Goal: Information Seeking & Learning: Learn about a topic

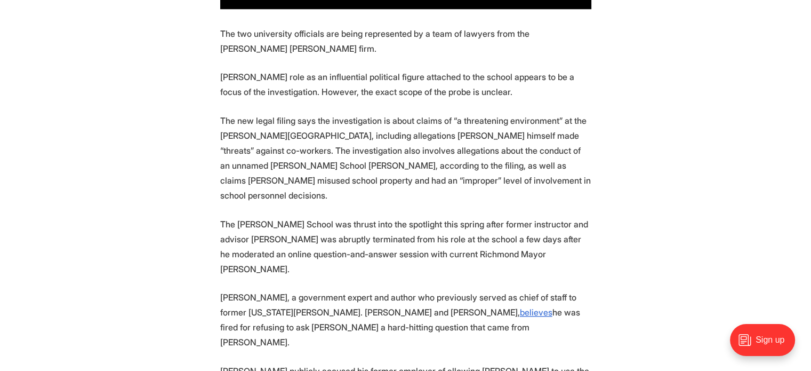
scroll to position [1070, 0]
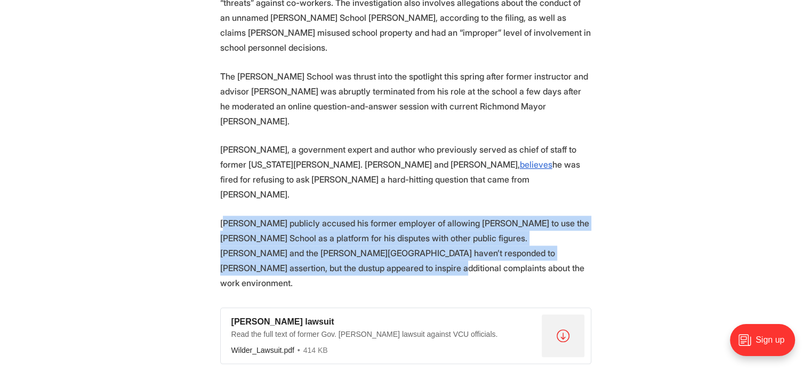
drag, startPoint x: 310, startPoint y: 220, endPoint x: 224, endPoint y: 182, distance: 94.8
click at [224, 216] on p "[PERSON_NAME] publicly accused his former employer of allowing [PERSON_NAME] to…" at bounding box center [405, 253] width 371 height 75
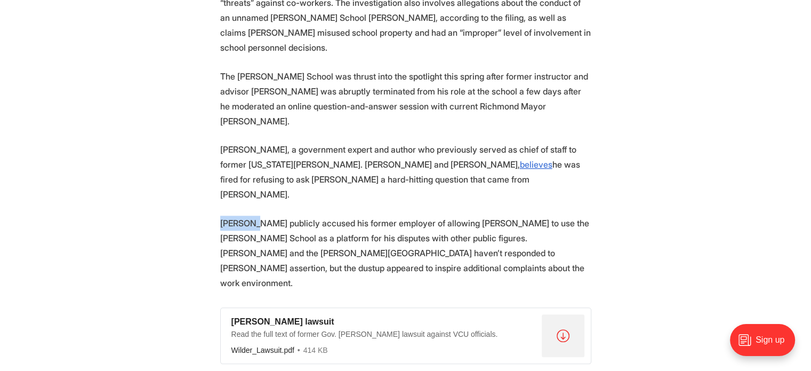
click at [224, 216] on p "[PERSON_NAME] publicly accused his former employer of allowing [PERSON_NAME] to…" at bounding box center [405, 253] width 371 height 75
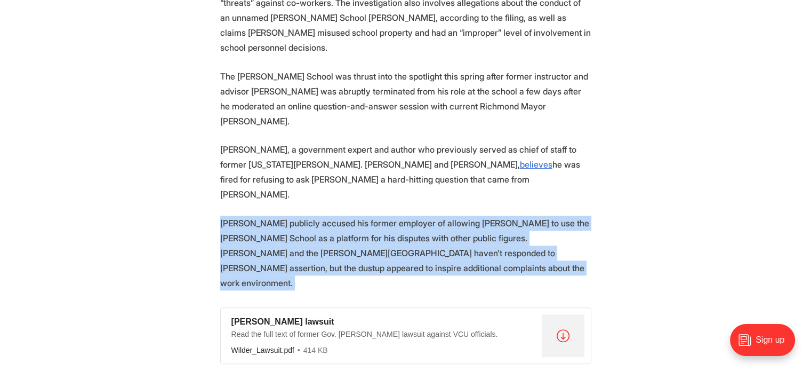
click at [224, 216] on p "[PERSON_NAME] publicly accused his former employer of allowing [PERSON_NAME] to…" at bounding box center [405, 253] width 371 height 75
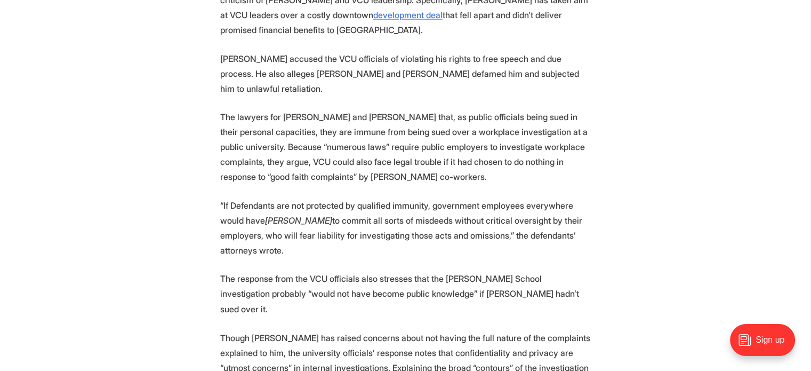
scroll to position [1731, 0]
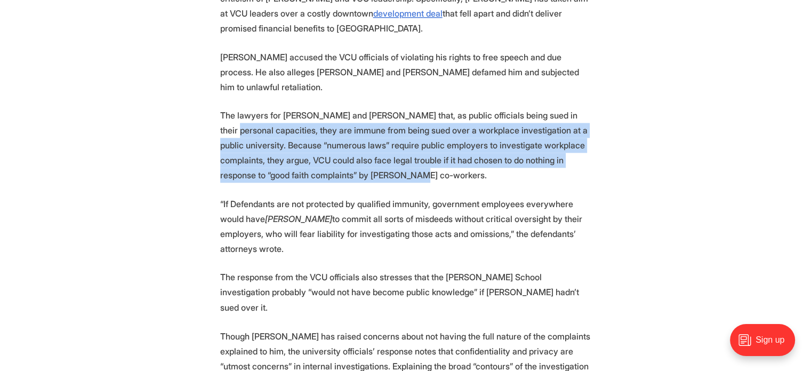
drag, startPoint x: 384, startPoint y: 67, endPoint x: 218, endPoint y: 31, distance: 169.8
drag, startPoint x: 218, startPoint y: 31, endPoint x: 369, endPoint y: 72, distance: 156.5
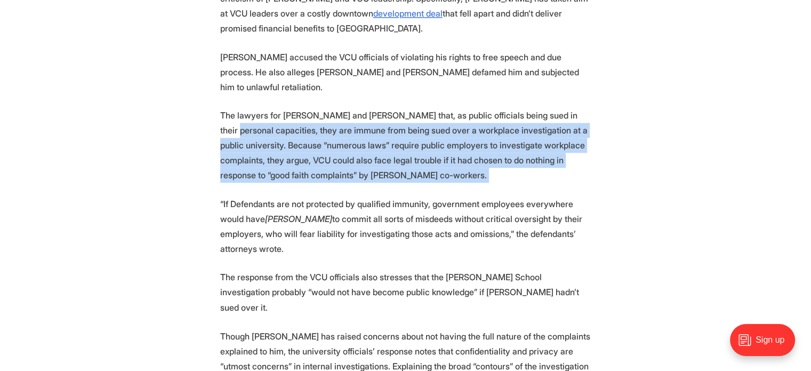
click at [369, 108] on p "The lawyers for [PERSON_NAME] and [PERSON_NAME] that, as public officials being…" at bounding box center [405, 145] width 371 height 75
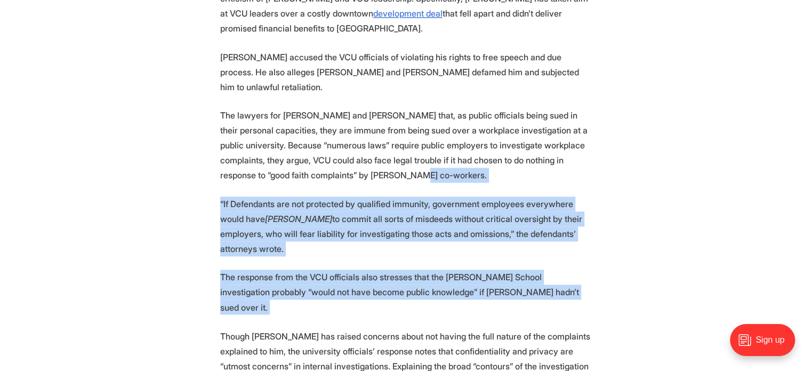
drag, startPoint x: 369, startPoint y: 72, endPoint x: 555, endPoint y: 165, distance: 207.8
click at [555, 269] on p "The response from the VCU officials also stresses that the [PERSON_NAME] School…" at bounding box center [405, 291] width 371 height 45
drag, startPoint x: 555, startPoint y: 165, endPoint x: 512, endPoint y: 83, distance: 93.3
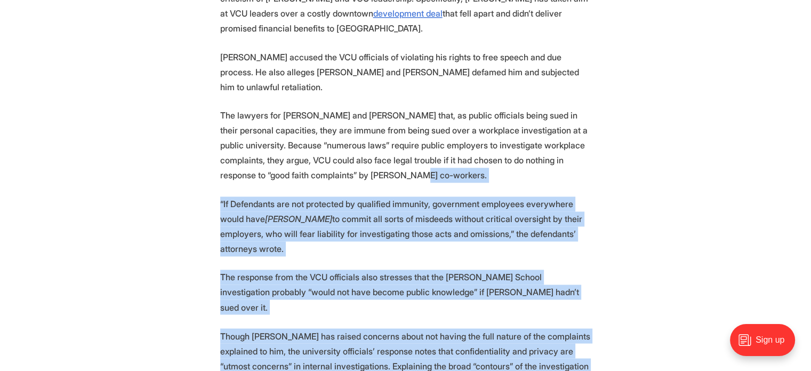
drag, startPoint x: 512, startPoint y: 83, endPoint x: 453, endPoint y: 252, distance: 178.8
click at [453, 328] on p "Though [PERSON_NAME] has raised concerns about not having the full nature of th…" at bounding box center [405, 365] width 371 height 75
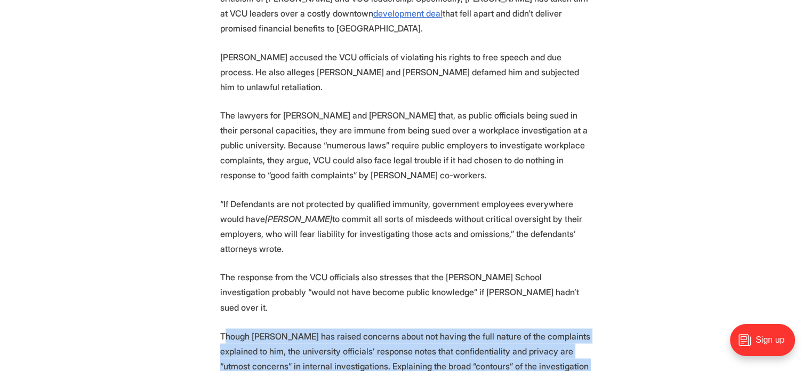
drag, startPoint x: 448, startPoint y: 255, endPoint x: 225, endPoint y: 204, distance: 228.7
click at [225, 328] on p "Though [PERSON_NAME] has raised concerns about not having the full nature of th…" at bounding box center [405, 365] width 371 height 75
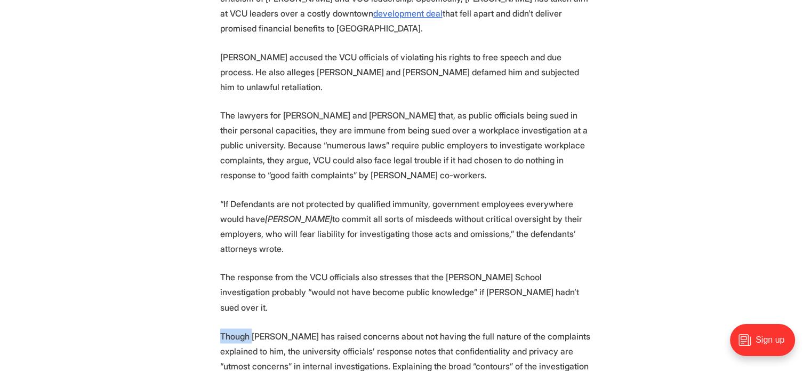
click at [225, 328] on p "Though [PERSON_NAME] has raised concerns about not having the full nature of th…" at bounding box center [405, 365] width 371 height 75
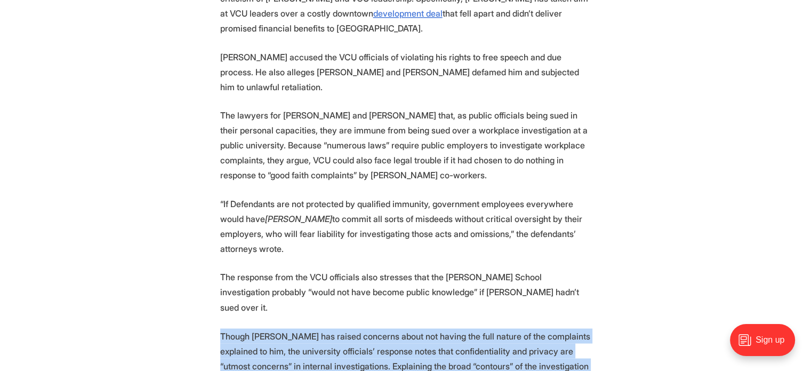
click at [225, 328] on p "Though [PERSON_NAME] has raised concerns about not having the full nature of th…" at bounding box center [405, 365] width 371 height 75
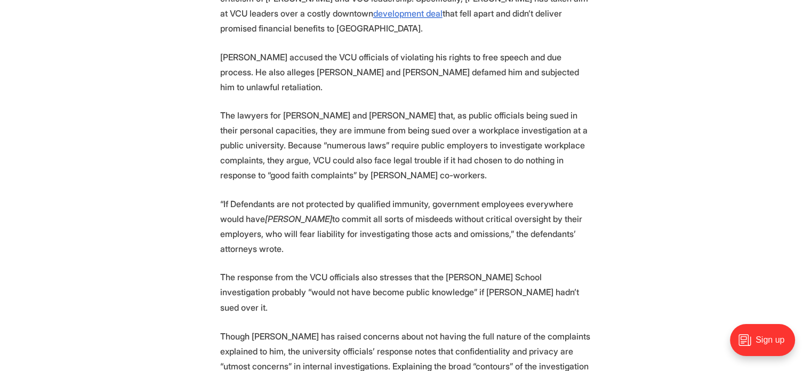
click at [221, 328] on p "Though [PERSON_NAME] has raised concerns about not having the full nature of th…" at bounding box center [405, 365] width 371 height 75
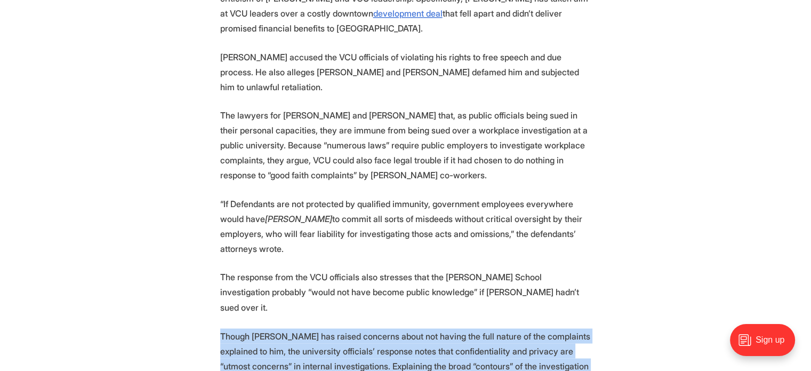
click at [221, 328] on p "Though [PERSON_NAME] has raised concerns about not having the full nature of th…" at bounding box center [405, 365] width 371 height 75
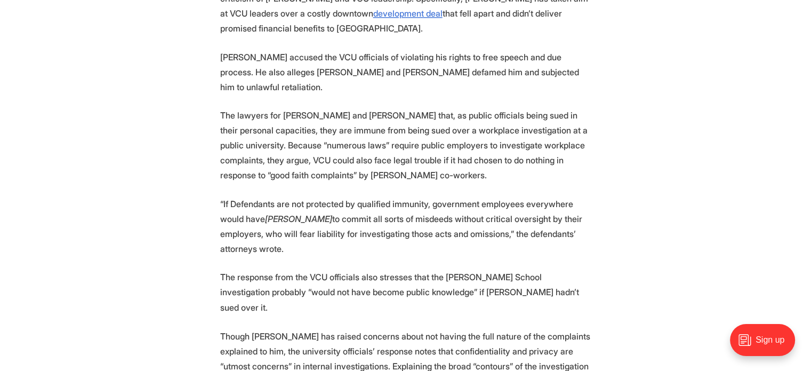
click at [220, 328] on p "Though [PERSON_NAME] has raised concerns about not having the full nature of th…" at bounding box center [405, 365] width 371 height 75
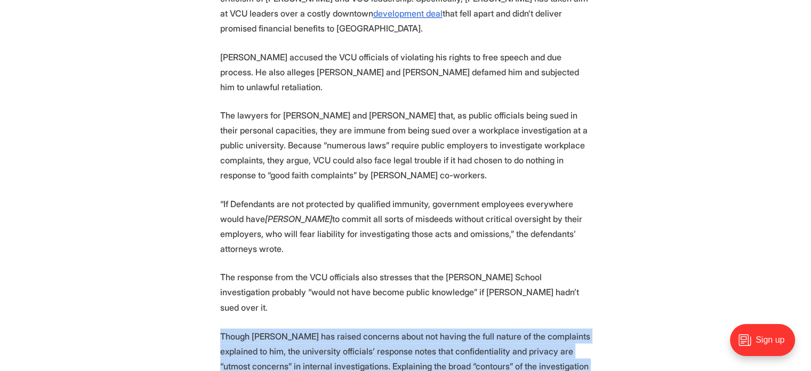
drag, startPoint x: 220, startPoint y: 200, endPoint x: 280, endPoint y: 260, distance: 84.9
click at [280, 328] on p "Though [PERSON_NAME] has raised concerns about not having the full nature of th…" at bounding box center [405, 365] width 371 height 75
drag, startPoint x: 280, startPoint y: 260, endPoint x: 222, endPoint y: 208, distance: 77.4
click at [222, 328] on p "Though [PERSON_NAME] has raised concerns about not having the full nature of th…" at bounding box center [405, 365] width 371 height 75
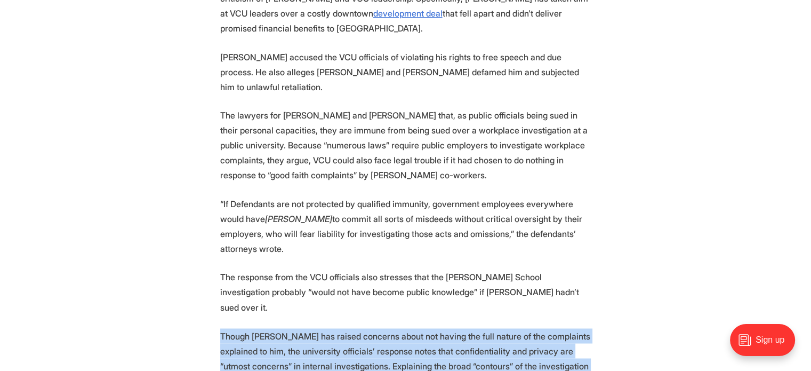
click at [222, 328] on p "Though [PERSON_NAME] has raised concerns about not having the full nature of th…" at bounding box center [405, 365] width 371 height 75
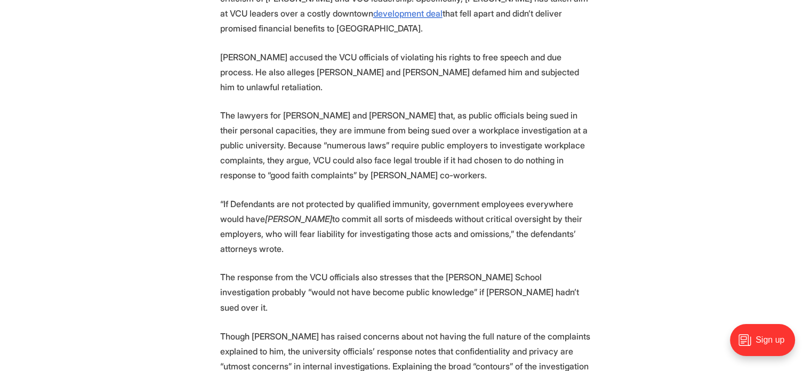
click at [305, 328] on p "Though [PERSON_NAME] has raised concerns about not having the full nature of th…" at bounding box center [405, 365] width 371 height 75
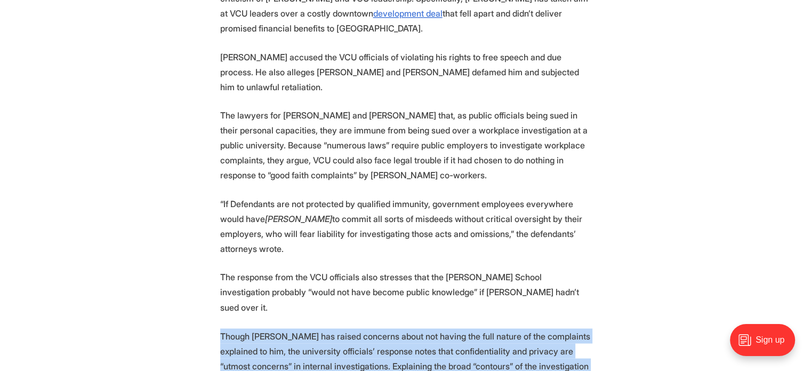
drag, startPoint x: 297, startPoint y: 263, endPoint x: 206, endPoint y: 196, distance: 112.5
drag, startPoint x: 206, startPoint y: 196, endPoint x: 290, endPoint y: 263, distance: 107.4
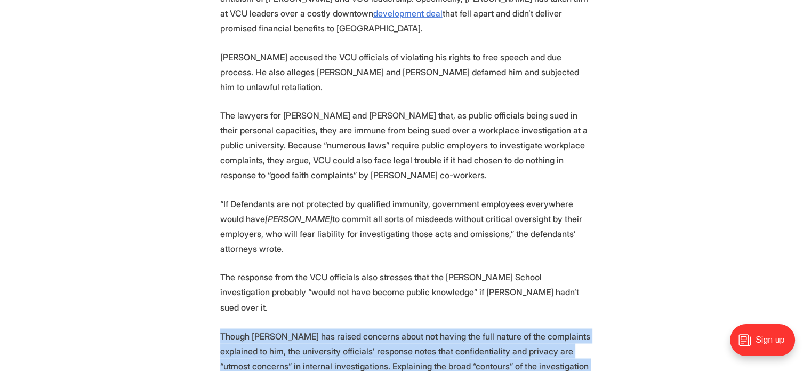
click at [290, 328] on p "Though [PERSON_NAME] has raised concerns about not having the full nature of th…" at bounding box center [405, 365] width 371 height 75
drag, startPoint x: 290, startPoint y: 263, endPoint x: 219, endPoint y: 202, distance: 93.8
drag, startPoint x: 219, startPoint y: 202, endPoint x: 394, endPoint y: 346, distance: 226.6
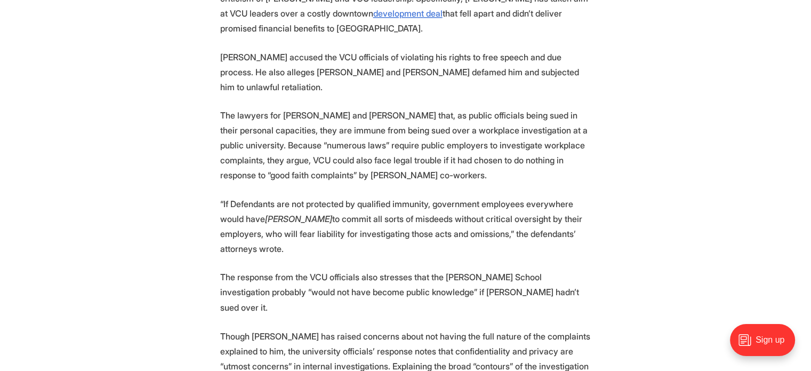
drag, startPoint x: 394, startPoint y: 346, endPoint x: 395, endPoint y: 273, distance: 73.1
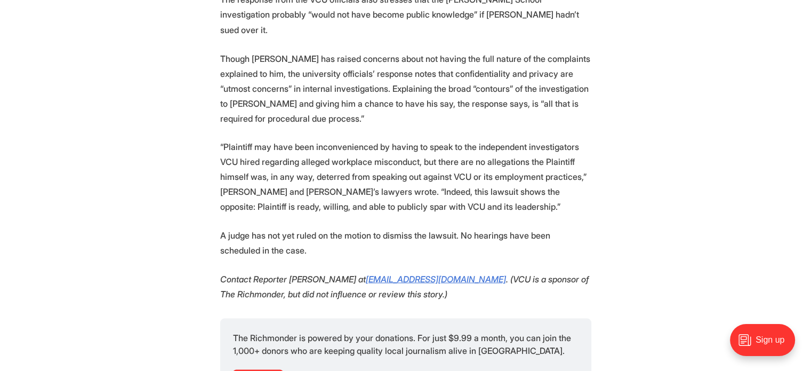
scroll to position [1987, 0]
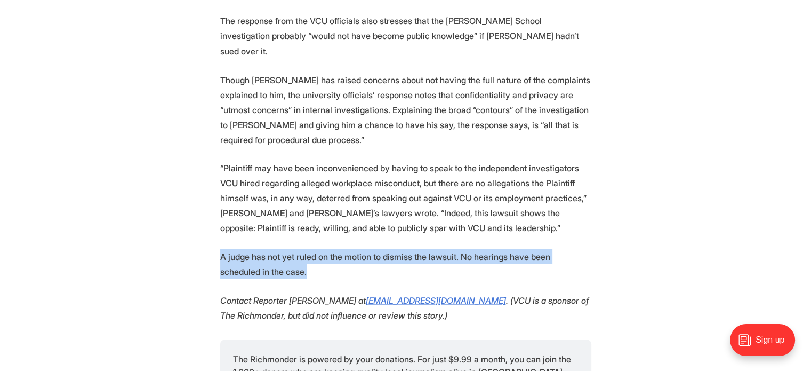
drag, startPoint x: 269, startPoint y: 131, endPoint x: 220, endPoint y: 125, distance: 48.8
click at [220, 249] on p "A judge has not yet ruled on the motion to dismiss the lawsuit. No hearings hav…" at bounding box center [405, 264] width 371 height 30
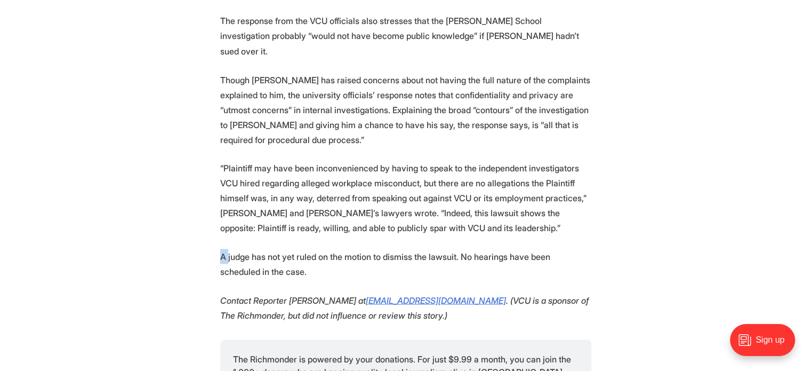
click at [220, 249] on p "A judge has not yet ruled on the motion to dismiss the lawsuit. No hearings hav…" at bounding box center [405, 264] width 371 height 30
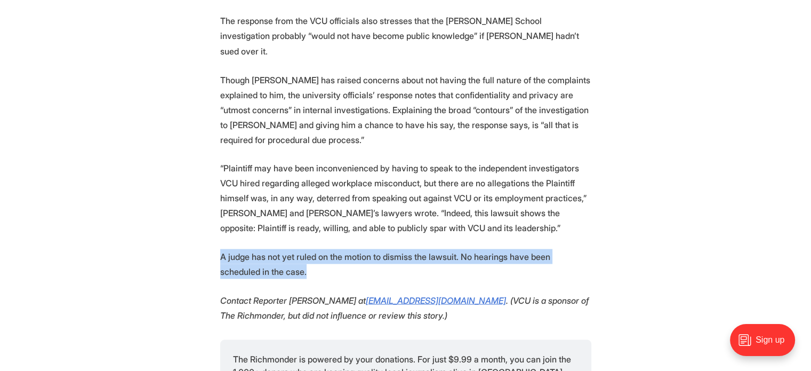
click at [220, 249] on p "A judge has not yet ruled on the motion to dismiss the lawsuit. No hearings hav…" at bounding box center [405, 264] width 371 height 30
drag, startPoint x: 220, startPoint y: 125, endPoint x: 299, endPoint y: 131, distance: 78.6
click at [299, 249] on p "A judge has not yet ruled on the motion to dismiss the lawsuit. No hearings hav…" at bounding box center [405, 264] width 371 height 30
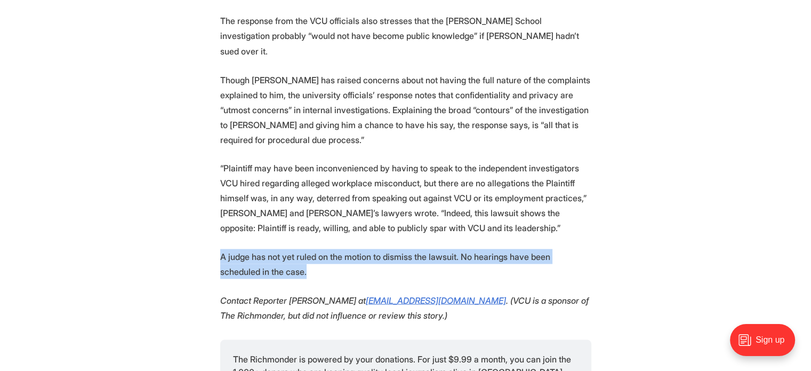
click at [299, 249] on p "A judge has not yet ruled on the motion to dismiss the lawsuit. No hearings hav…" at bounding box center [405, 264] width 371 height 30
drag, startPoint x: 299, startPoint y: 131, endPoint x: 222, endPoint y: 125, distance: 77.0
click at [222, 249] on p "A judge has not yet ruled on the motion to dismiss the lawsuit. No hearings hav…" at bounding box center [405, 264] width 371 height 30
drag, startPoint x: 222, startPoint y: 125, endPoint x: 282, endPoint y: 131, distance: 60.0
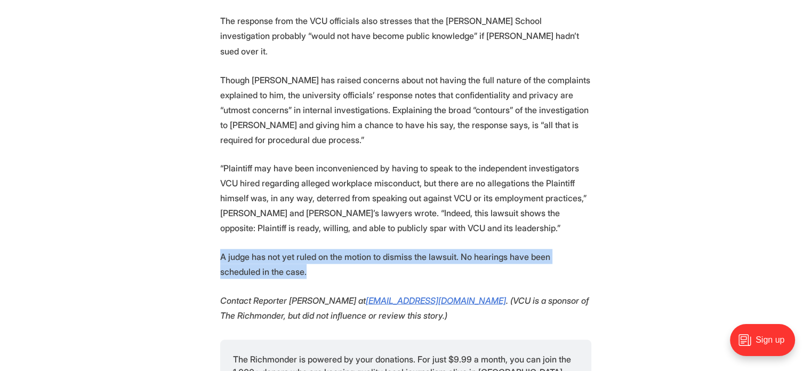
click at [282, 249] on p "A judge has not yet ruled on the motion to dismiss the lawsuit. No hearings hav…" at bounding box center [405, 264] width 371 height 30
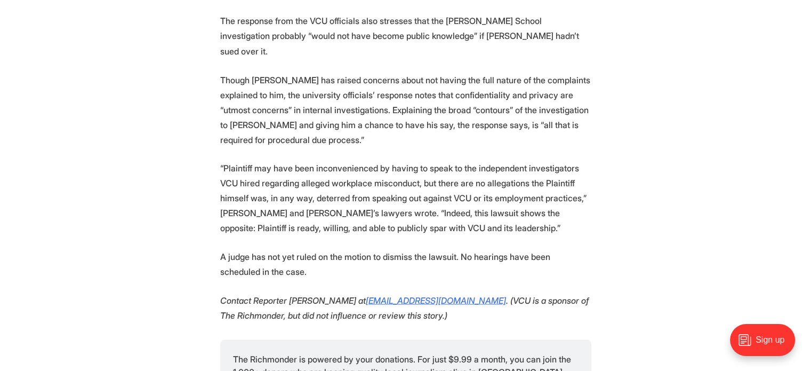
click at [371, 160] on p "“Plaintiff may have been inconvenienced by having to speak to the independent i…" at bounding box center [405, 197] width 371 height 75
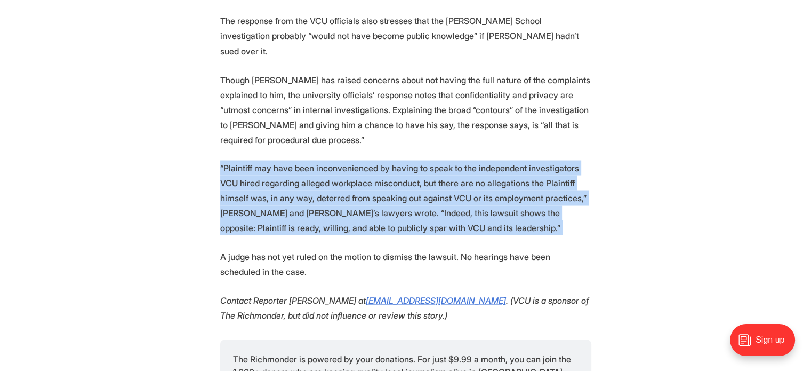
click at [371, 160] on p "“Plaintiff may have been inconvenienced by having to speak to the independent i…" at bounding box center [405, 197] width 371 height 75
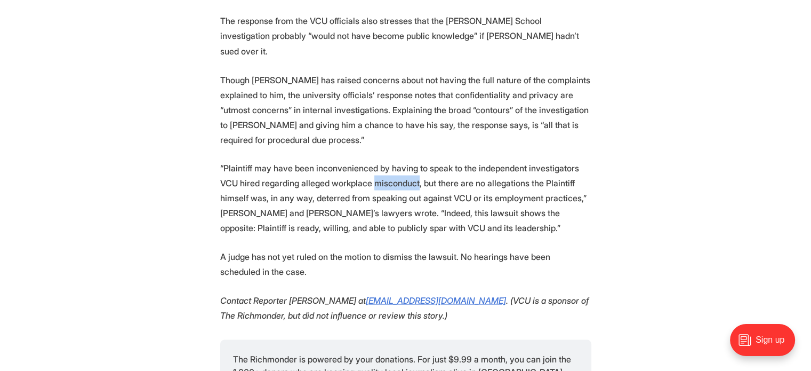
click at [371, 160] on p "“Plaintiff may have been inconvenienced by having to speak to the independent i…" at bounding box center [405, 197] width 371 height 75
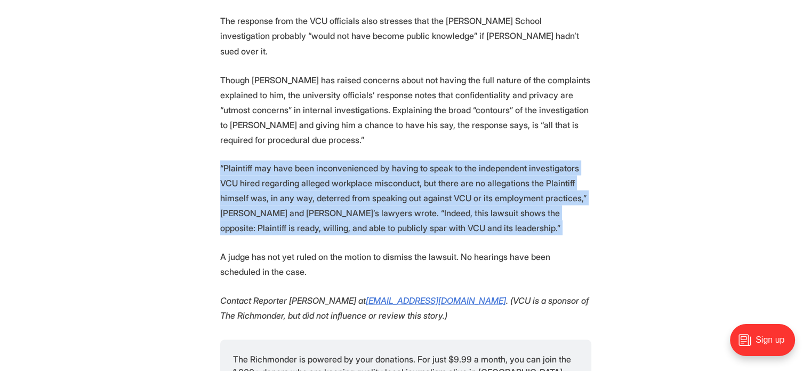
click at [371, 160] on p "“Plaintiff may have been inconvenienced by having to speak to the independent i…" at bounding box center [405, 197] width 371 height 75
click at [409, 160] on p "“Plaintiff may have been inconvenienced by having to speak to the independent i…" at bounding box center [405, 197] width 371 height 75
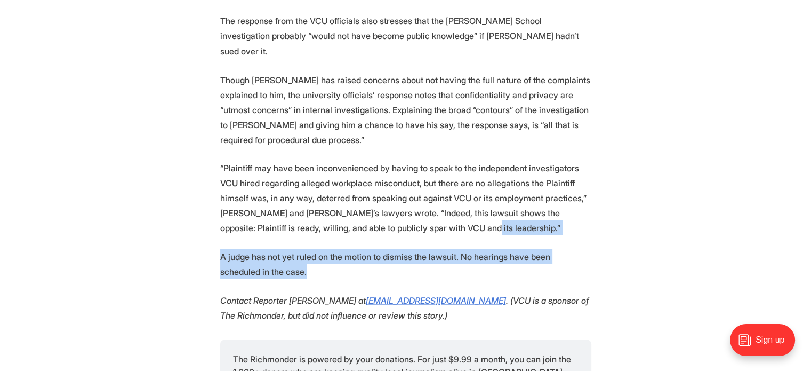
drag, startPoint x: 409, startPoint y: 87, endPoint x: 283, endPoint y: 131, distance: 133.8
click at [283, 249] on p "A judge has not yet ruled on the motion to dismiss the lawsuit. No hearings hav…" at bounding box center [405, 264] width 371 height 30
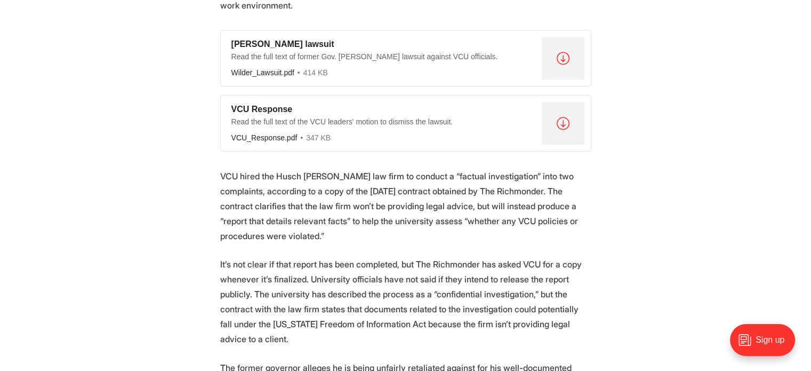
scroll to position [1326, 0]
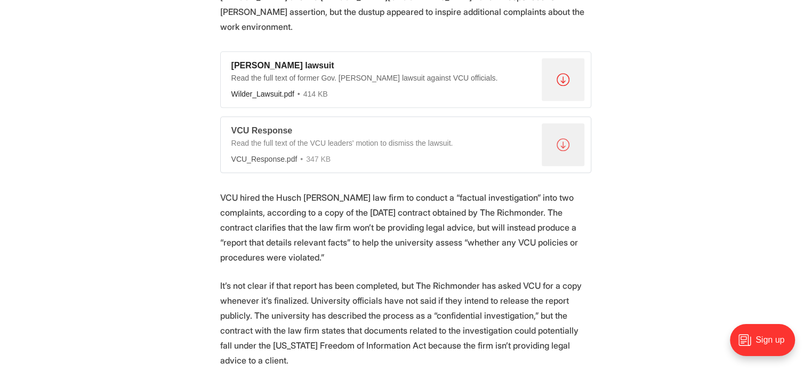
click at [277, 125] on div "VCU Response" at bounding box center [385, 130] width 306 height 11
